Goal: Task Accomplishment & Management: Use online tool/utility

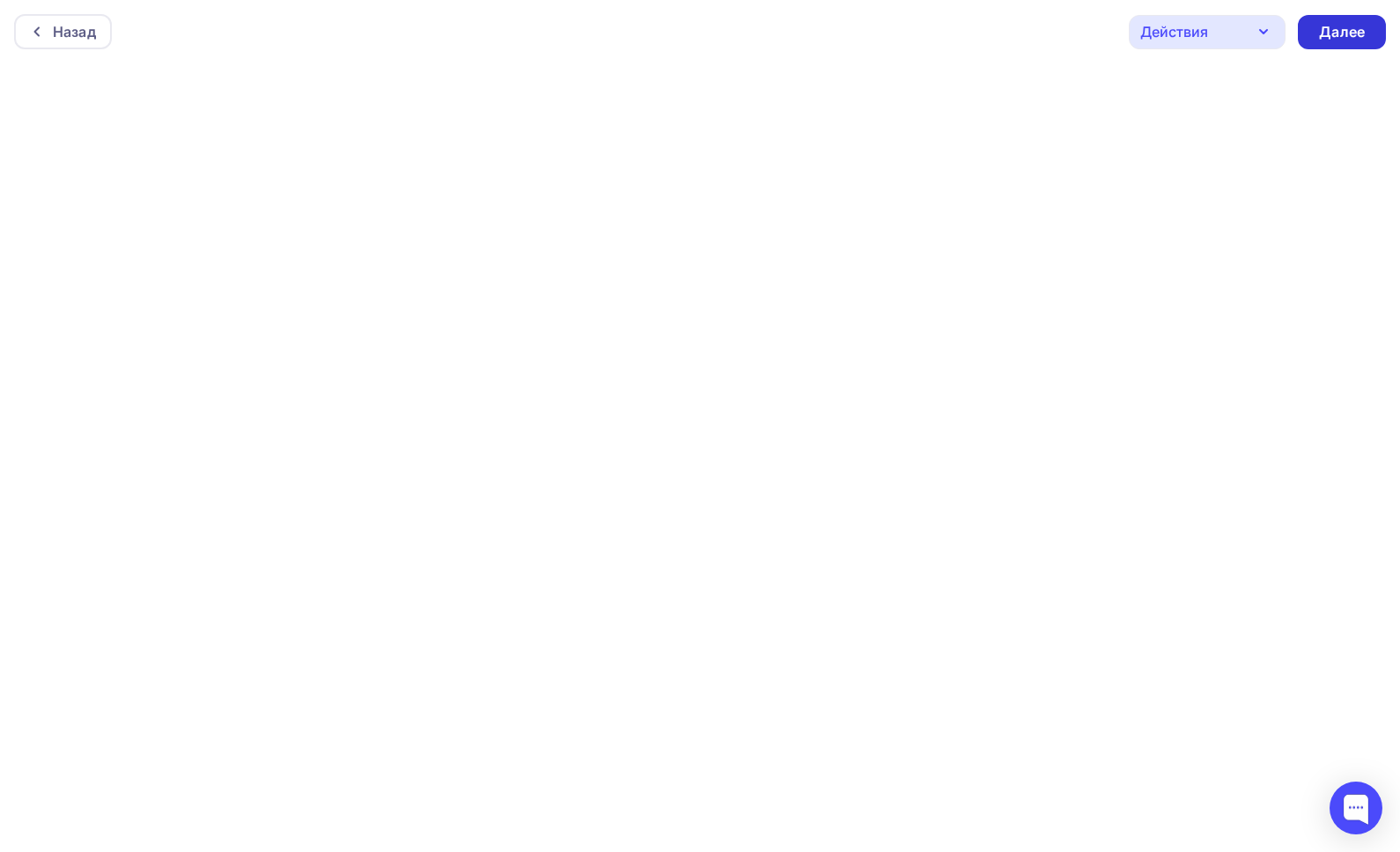
click at [1328, 43] on div "Далее" at bounding box center [1342, 32] width 88 height 34
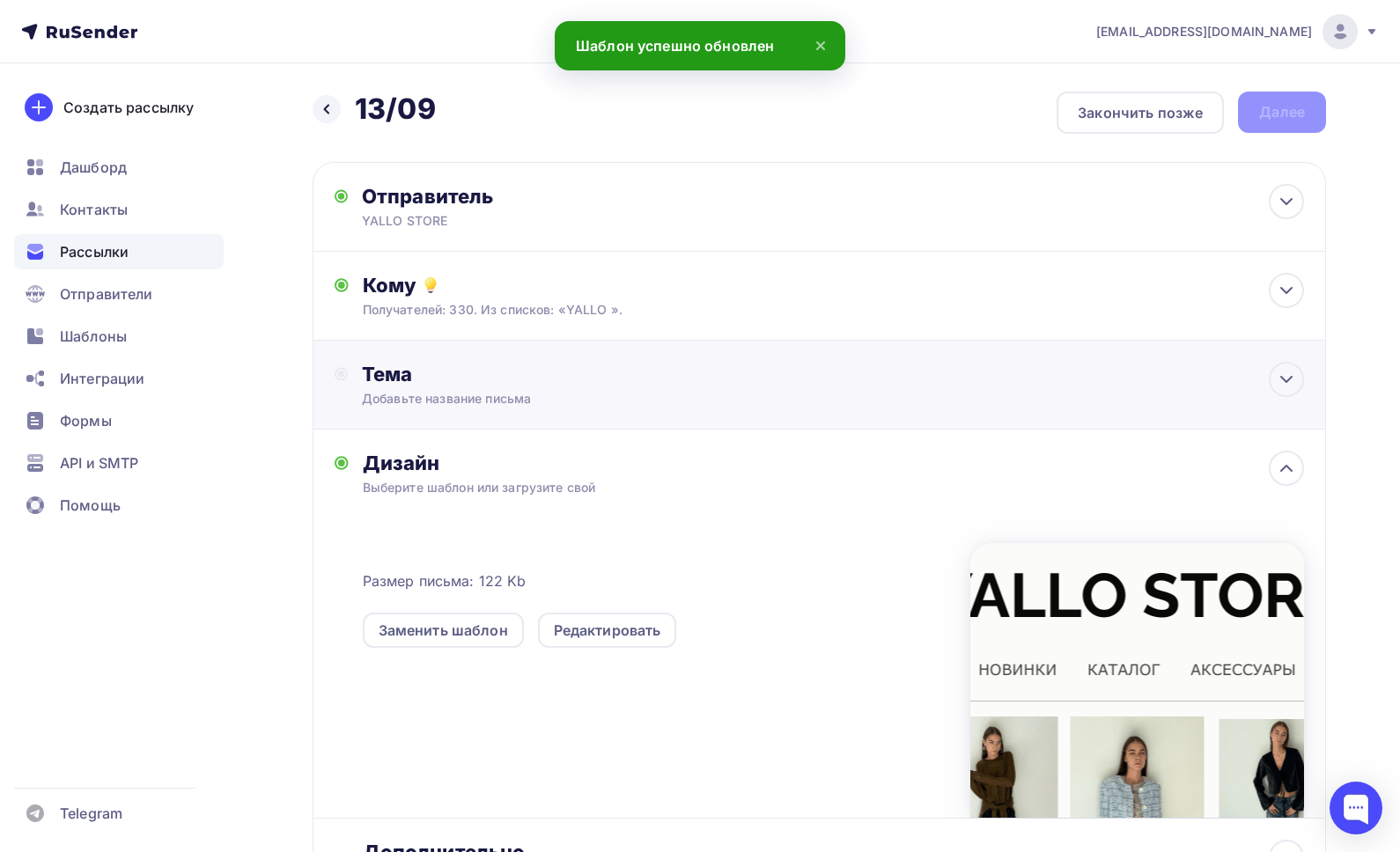
click at [378, 370] on div "Тема" at bounding box center [536, 374] width 348 height 25
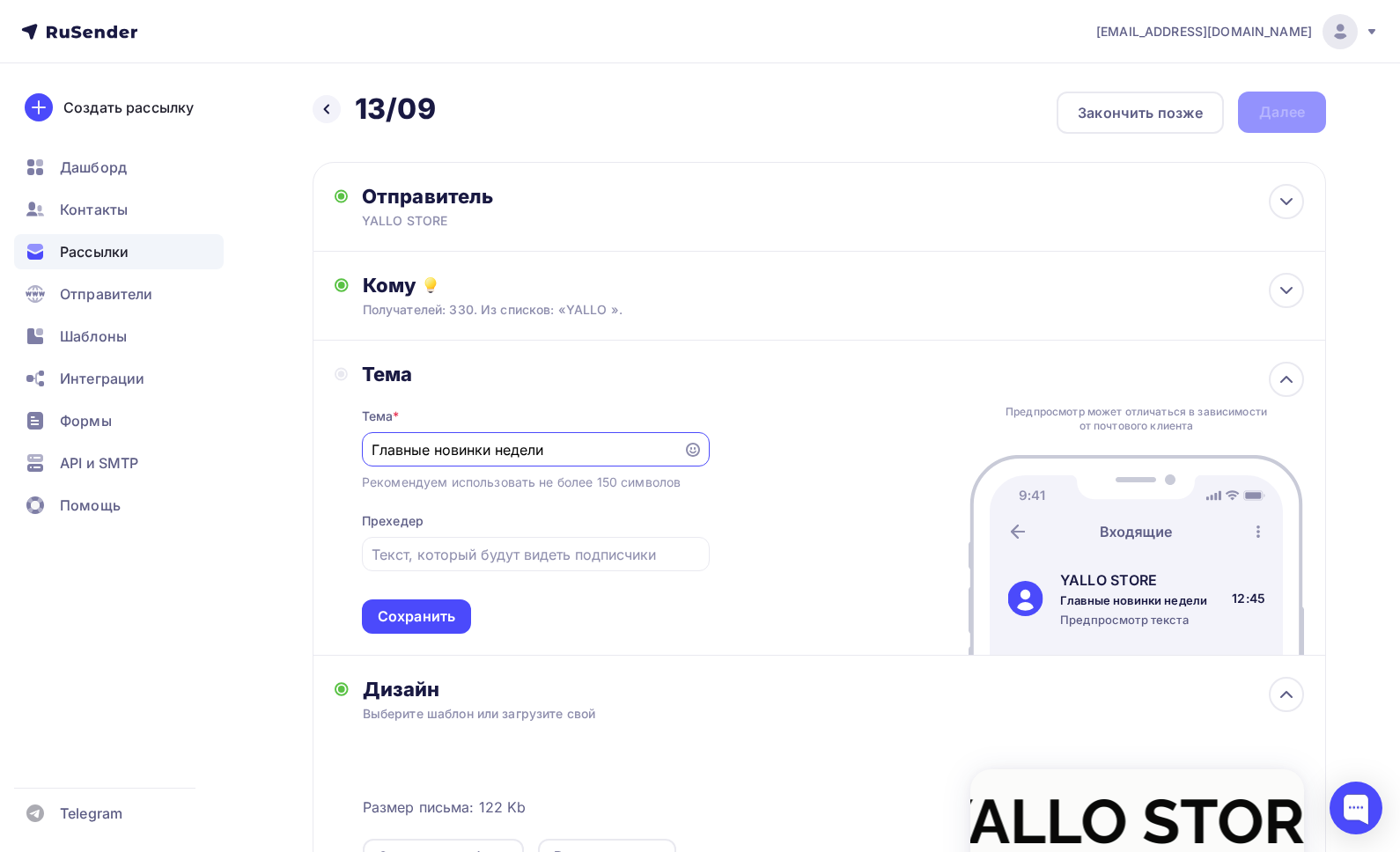
drag, startPoint x: 547, startPoint y: 449, endPoint x: 359, endPoint y: 437, distance: 188.4
click at [359, 437] on div "Тема Тема * Главные новинки недели Рекомендуем использовать не более 150 символ…" at bounding box center [522, 498] width 375 height 272
type input "О"
type input "Готовые осенние образы"
click at [483, 560] on input "text" at bounding box center [535, 554] width 328 height 21
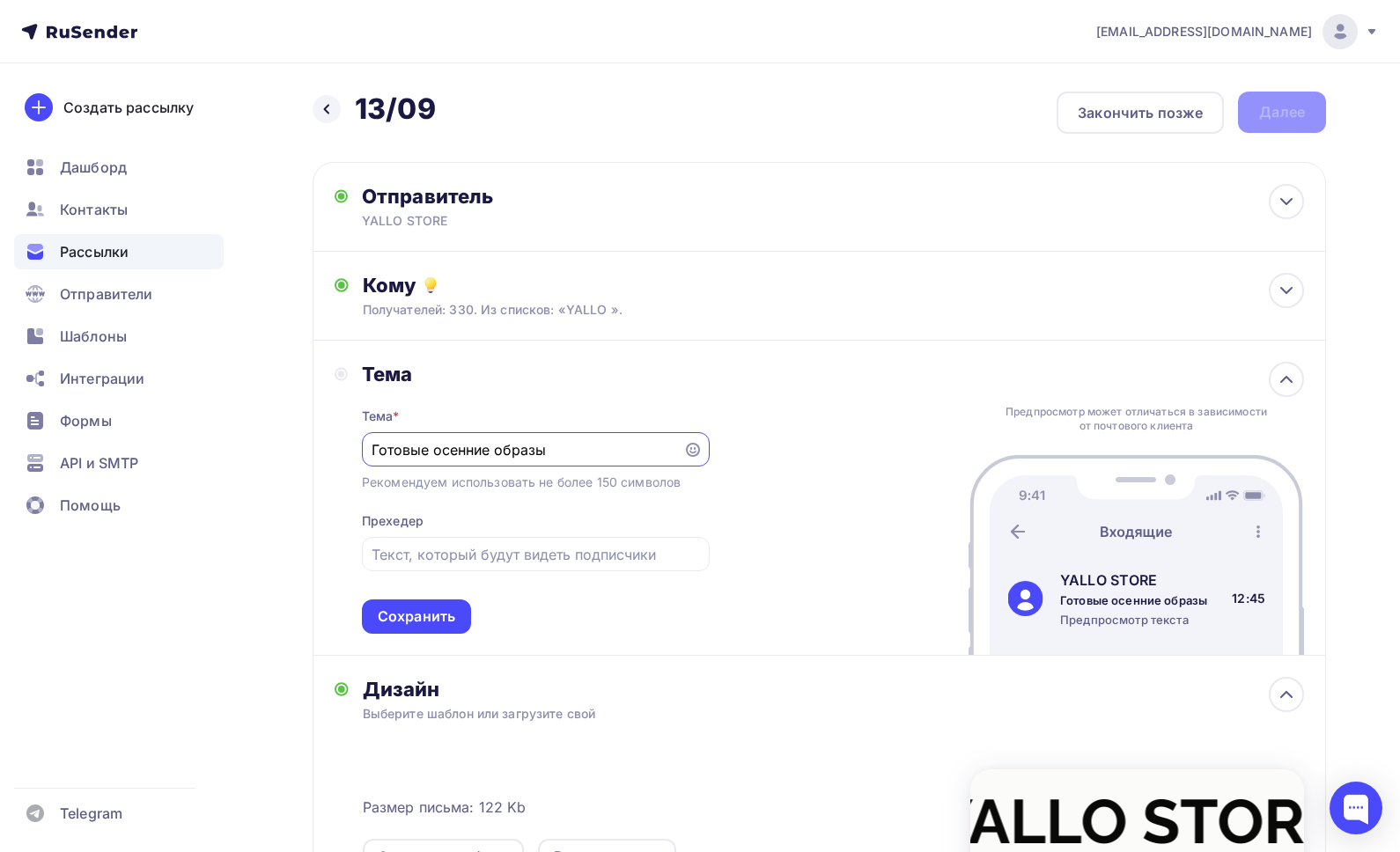
drag, startPoint x: 571, startPoint y: 450, endPoint x: 347, endPoint y: 456, distance: 224.1
click at [347, 456] on div "Тема Тема * Готовые осенние образы Рекомендуем использовать не более 150 символ…" at bounding box center [522, 498] width 375 height 272
type input "Главные новинки недели"
click at [442, 551] on input "text" at bounding box center [535, 554] width 328 height 21
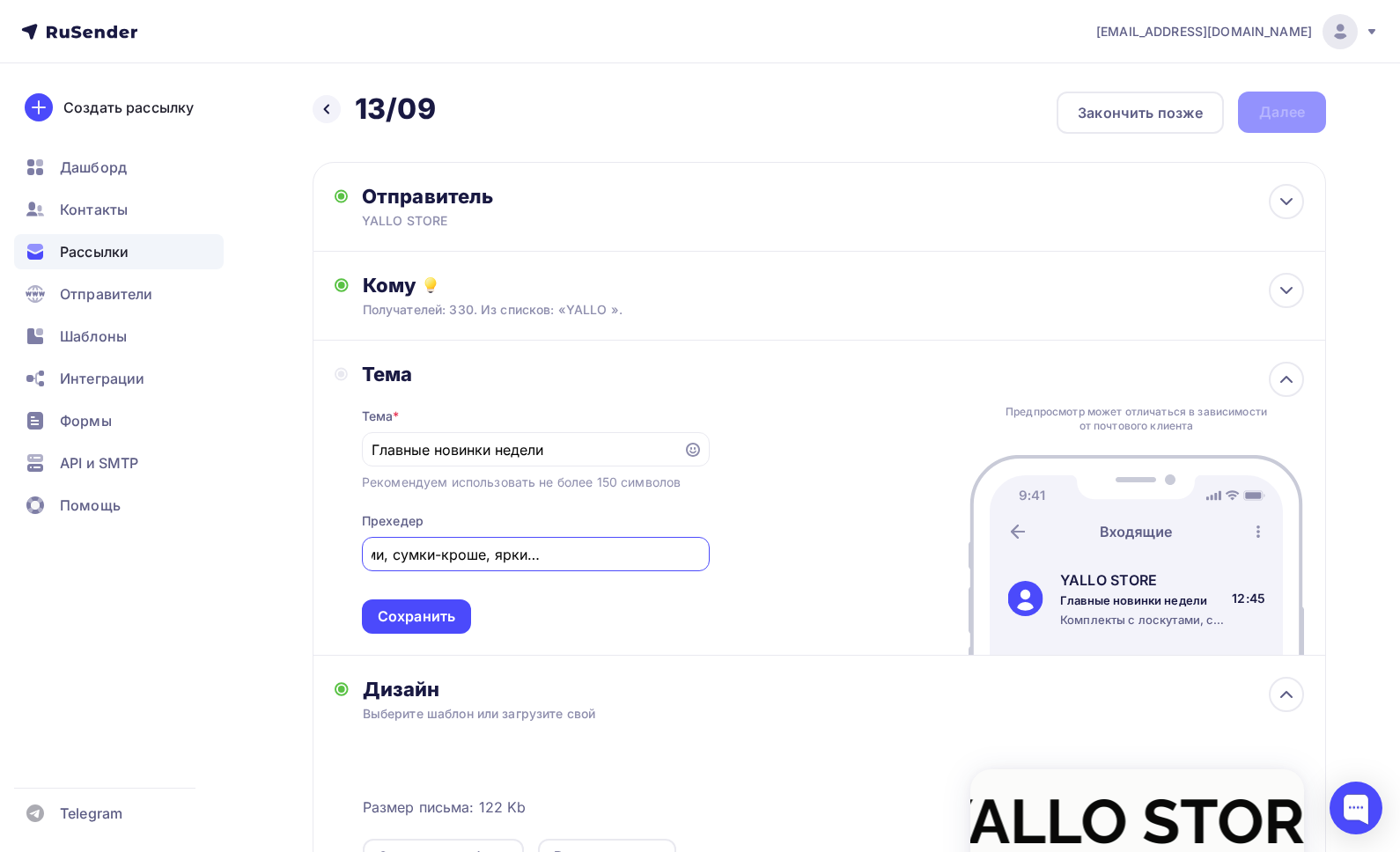
drag, startPoint x: 698, startPoint y: 562, endPoint x: 496, endPoint y: 560, distance: 202.0
click at [496, 560] on input "Комплекты с лоскутами, сумки-кроше, яркие лонгсливы и футболки," at bounding box center [535, 554] width 328 height 21
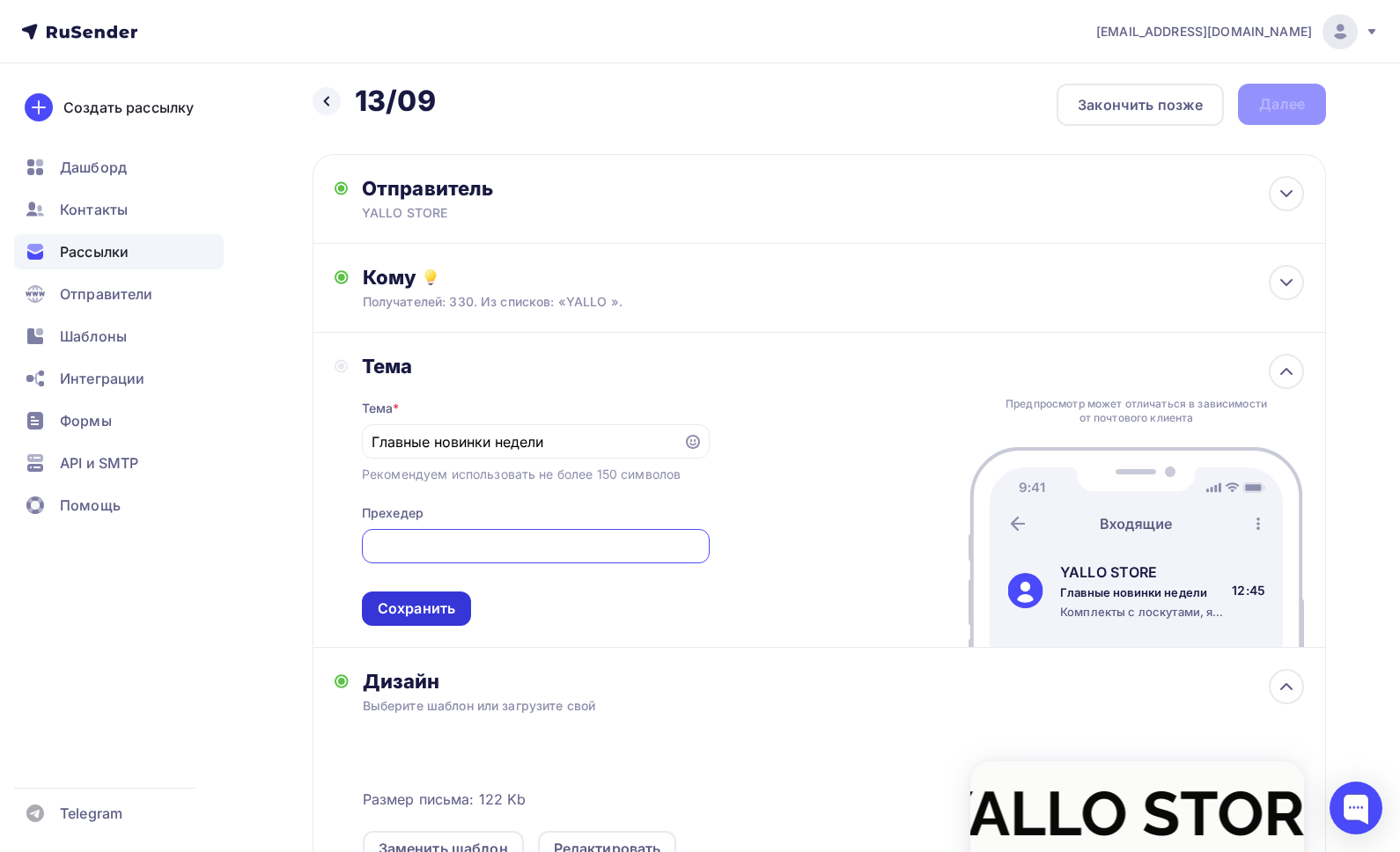
type input "Комплекты с лоскутами, яркие сумки-кроше, блузы в цветочек, полосатые поло, фут…"
drag, startPoint x: 435, startPoint y: 610, endPoint x: 536, endPoint y: 607, distance: 101.0
click at [435, 610] on div "Сохранить" at bounding box center [417, 608] width 78 height 20
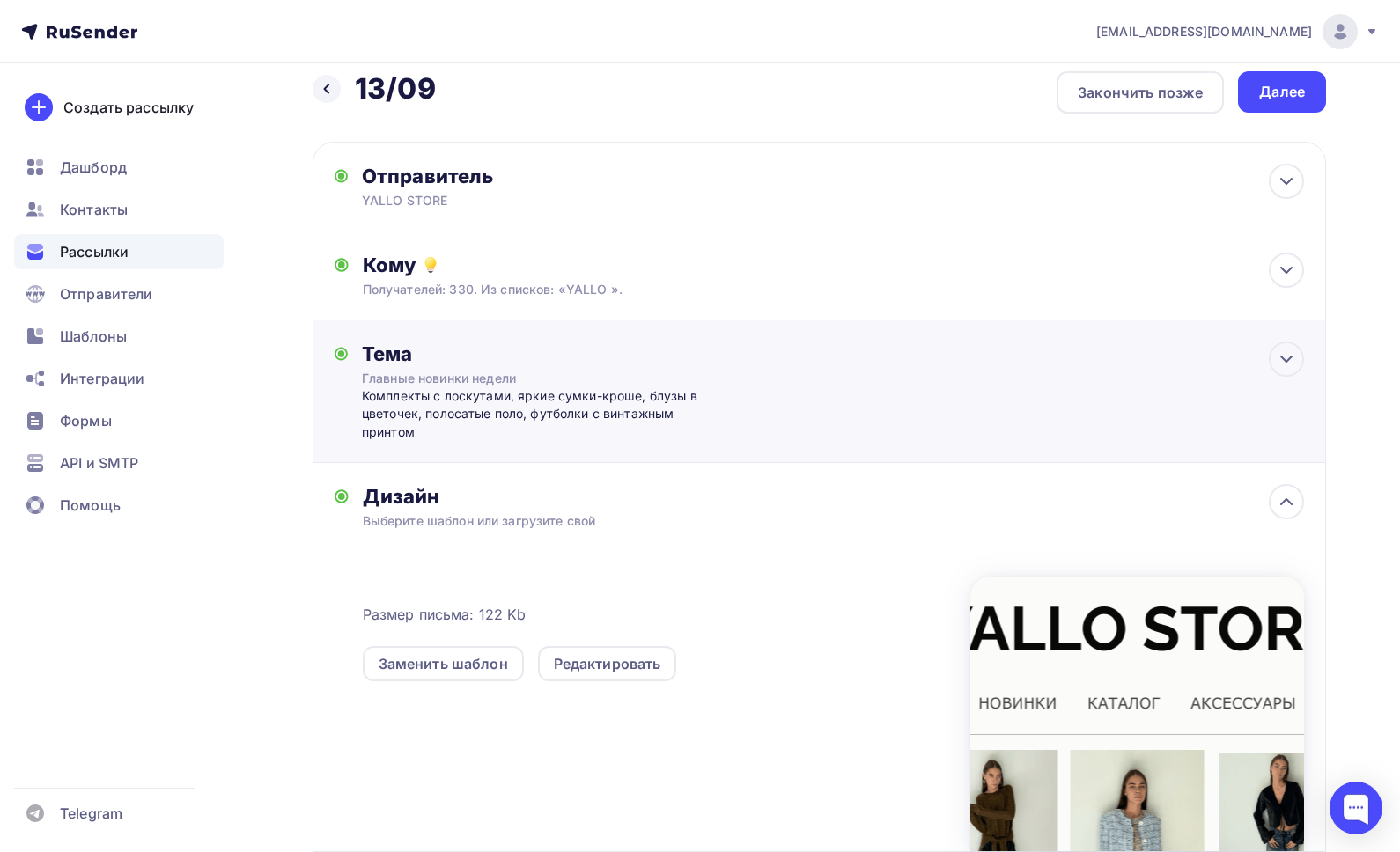
scroll to position [19, 0]
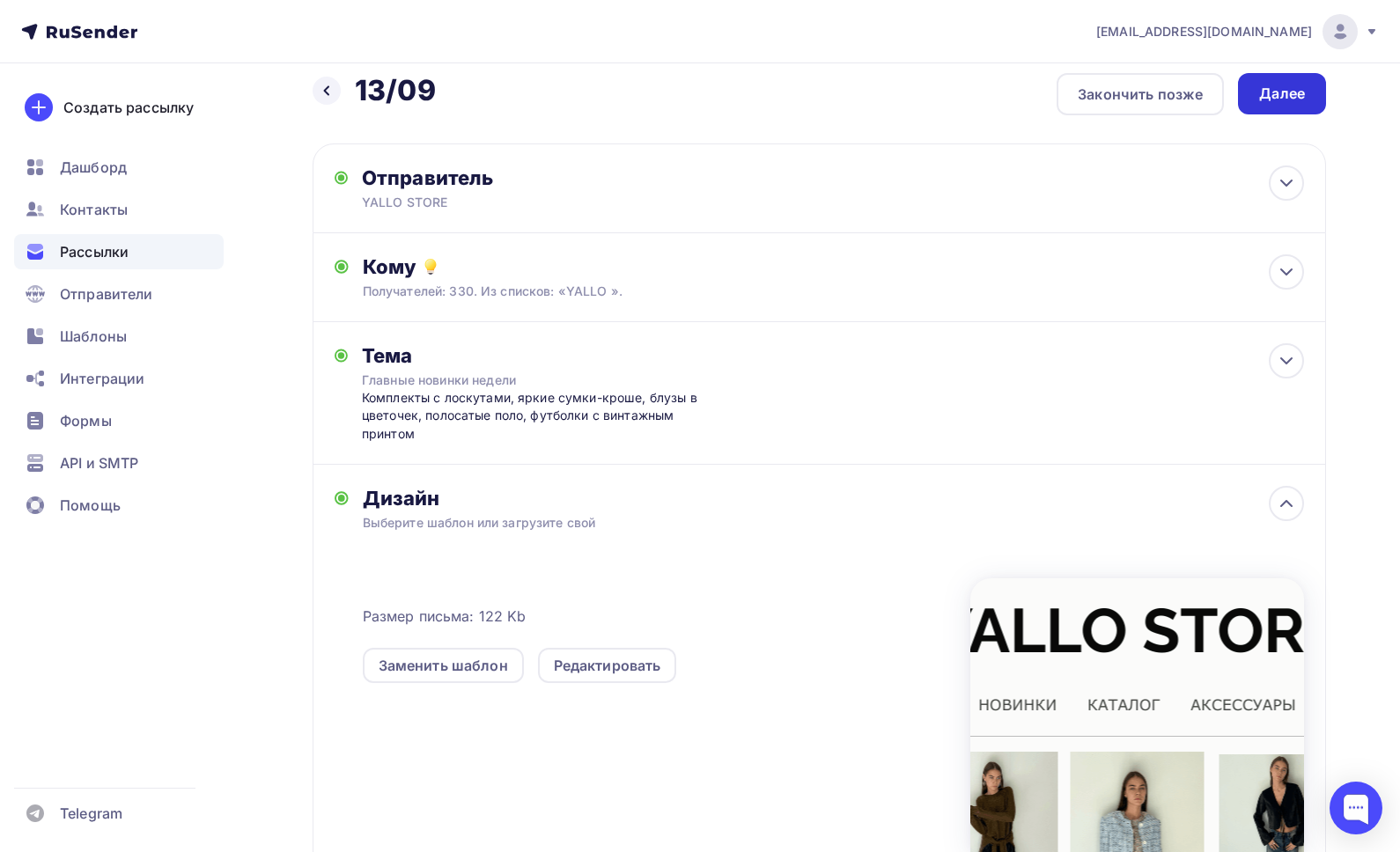
click at [1275, 108] on div "Далее" at bounding box center [1283, 94] width 88 height 41
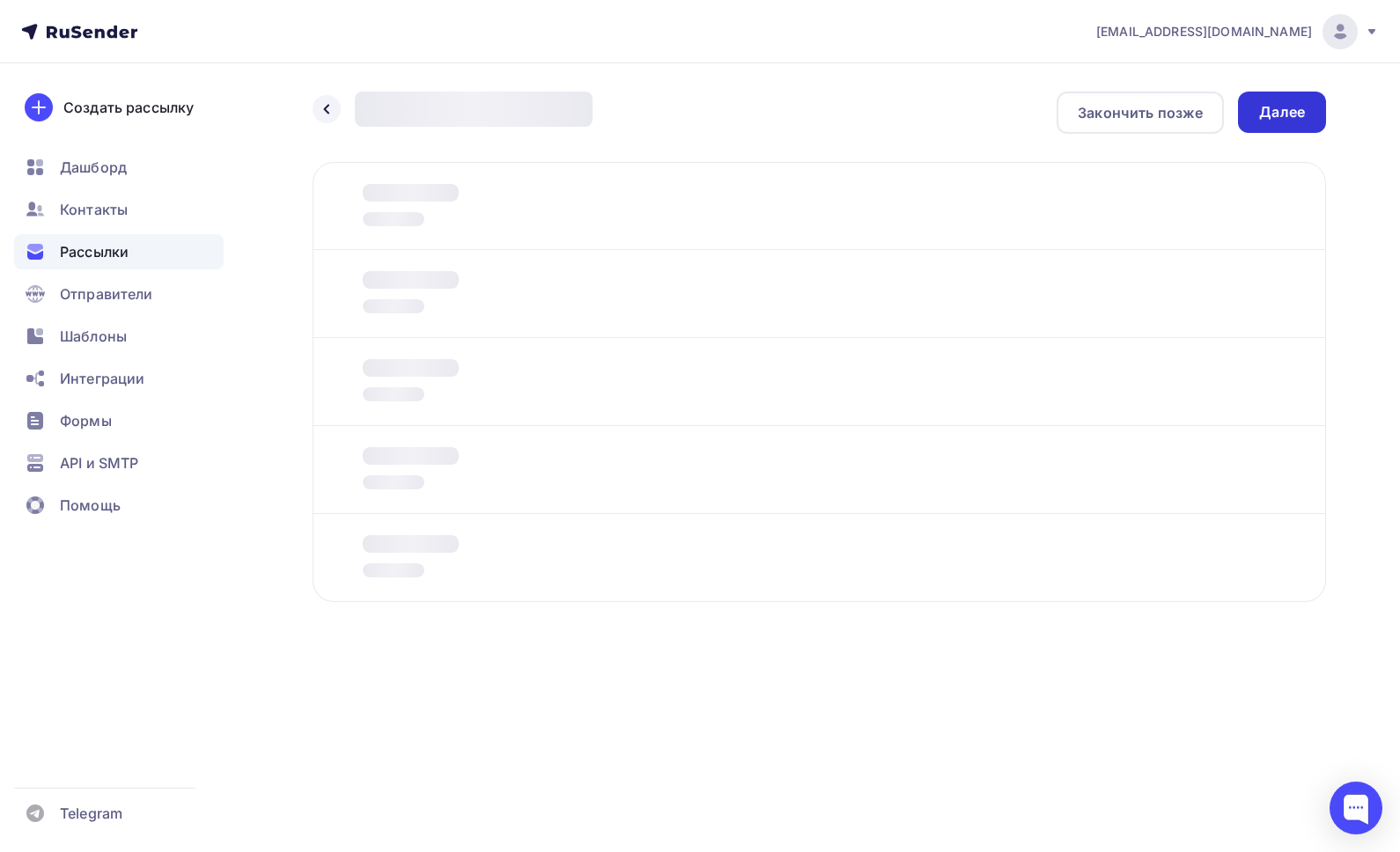
scroll to position [0, 0]
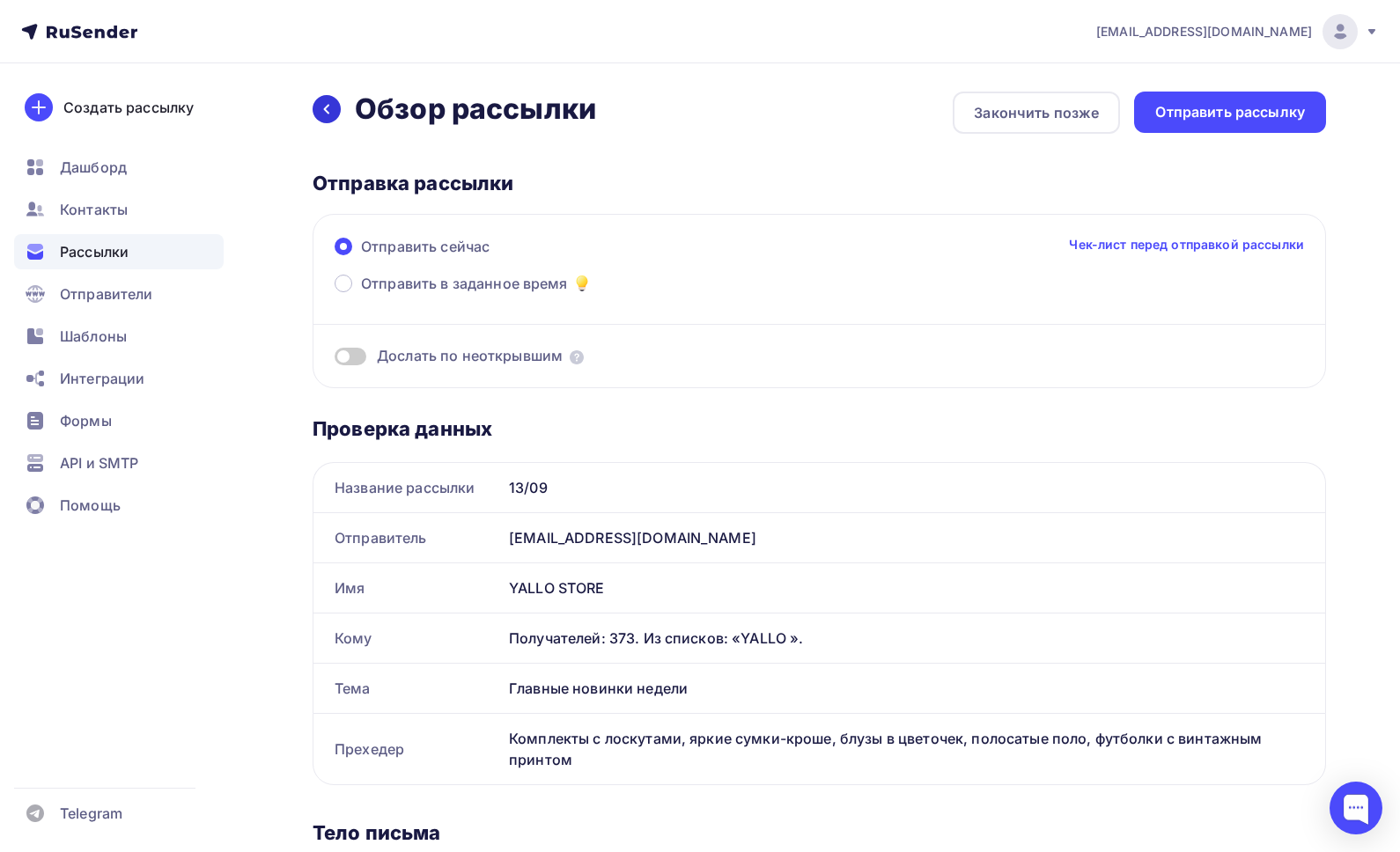
click at [322, 114] on icon at bounding box center [327, 109] width 14 height 14
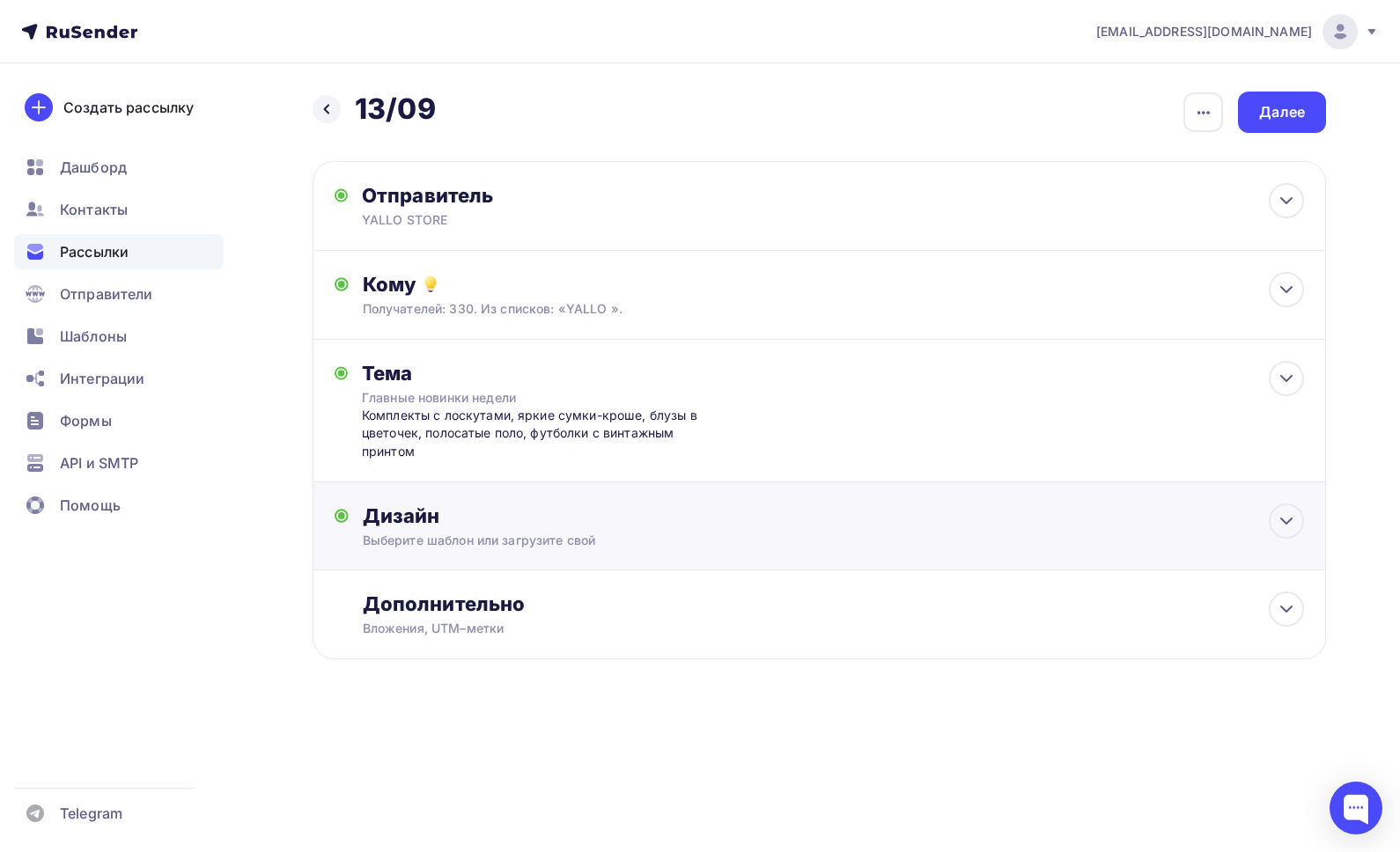
click at [488, 561] on div "Дизайн Выберите шаблон или загрузите свой Размер письма: 122 Kb Заменить шаблон…" at bounding box center [820, 536] width 970 height 66
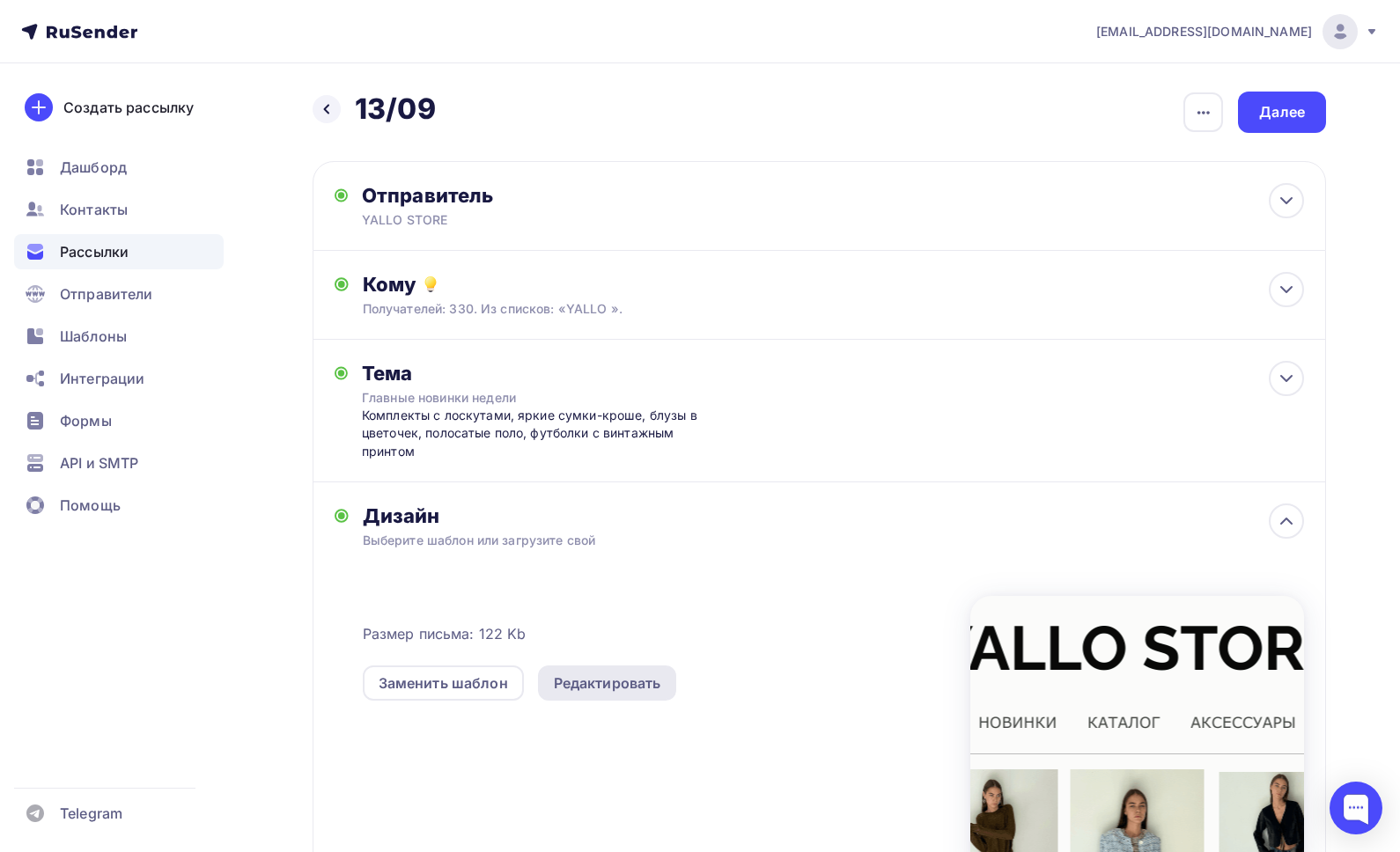
click at [589, 689] on div "Редактировать" at bounding box center [608, 683] width 108 height 21
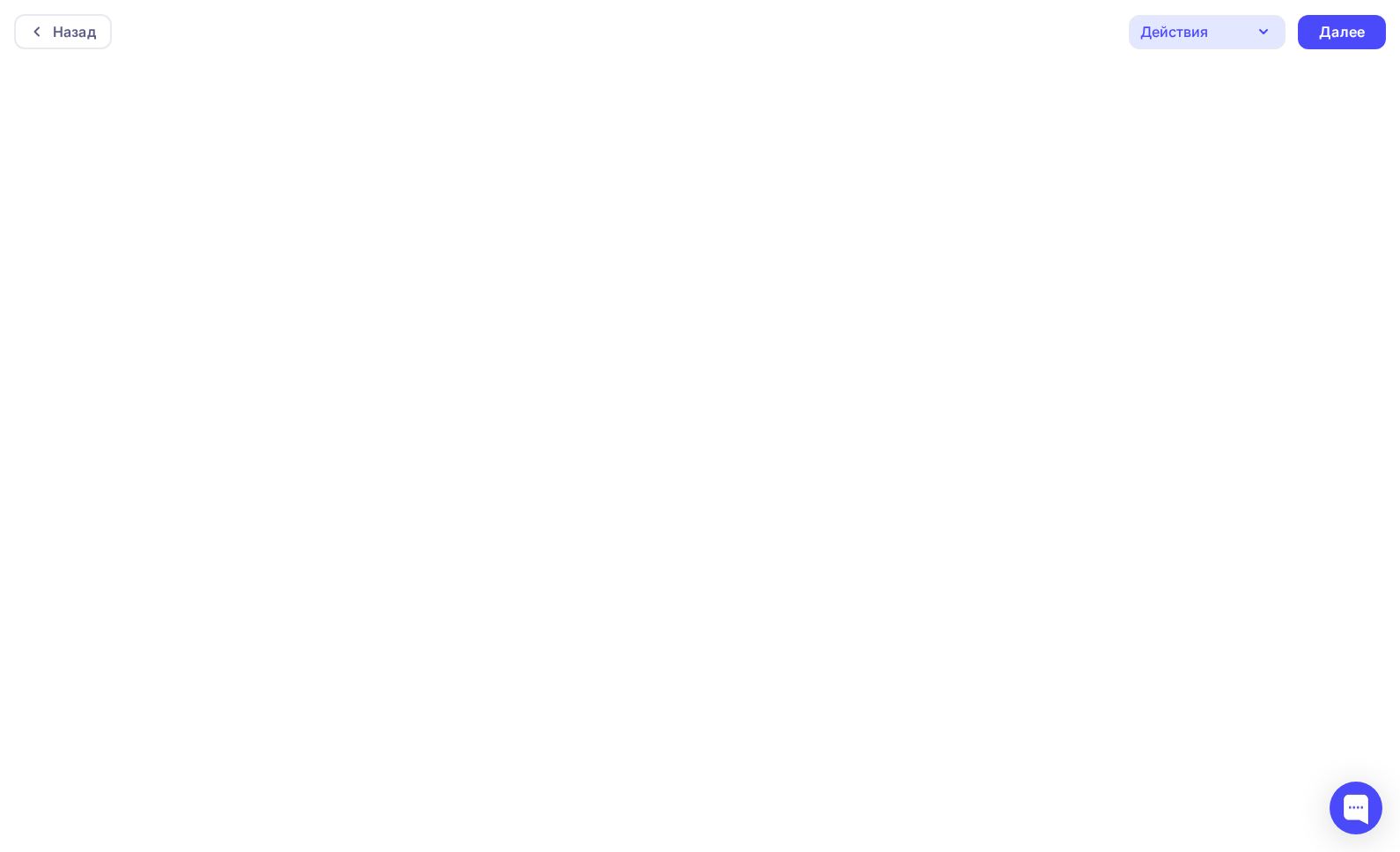
scroll to position [4, 0]
click at [1349, 13] on div "Далее" at bounding box center [1342, 27] width 88 height 34
